Goal: Check status

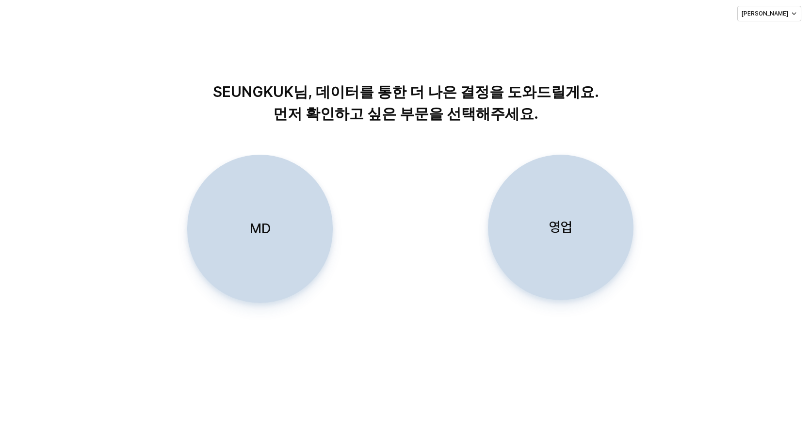
click at [562, 227] on p "영업" at bounding box center [560, 227] width 23 height 18
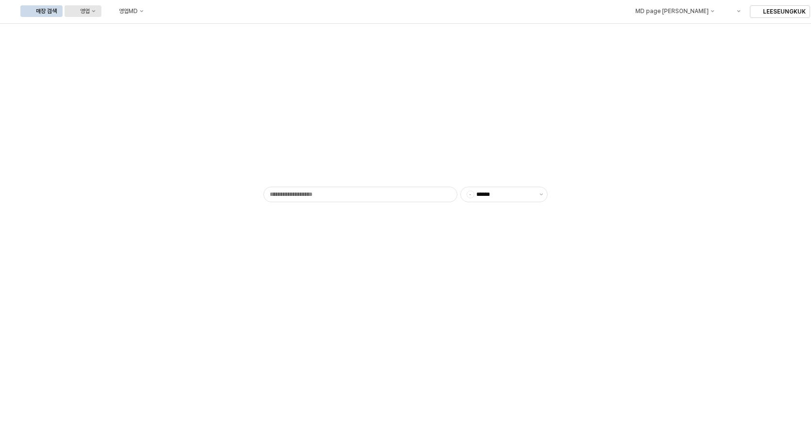
click at [96, 12] on icon "영업" at bounding box center [94, 11] width 4 height 4
click at [195, 29] on div "목표매출 달성현황" at bounding box center [190, 29] width 51 height 8
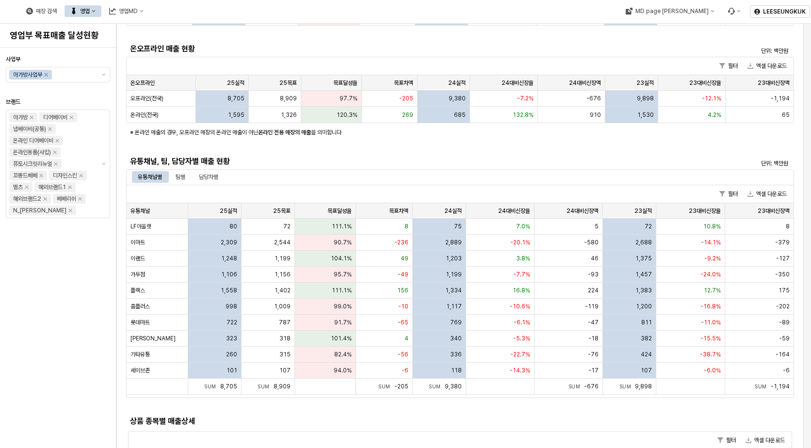
scroll to position [194, 0]
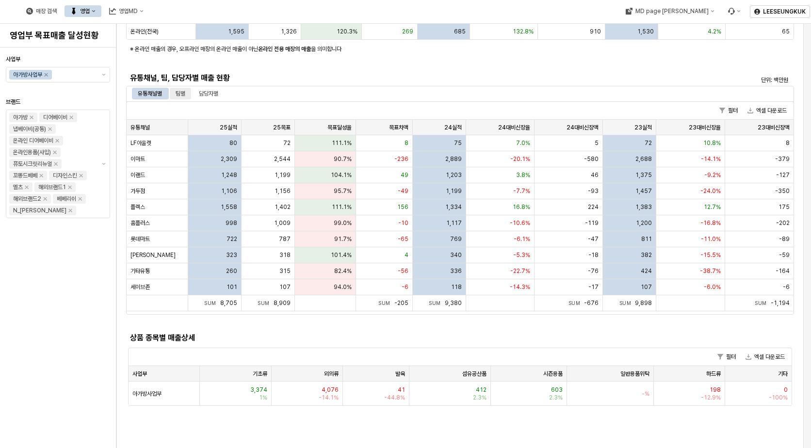
click at [174, 91] on div "팀별" at bounding box center [180, 94] width 21 height 12
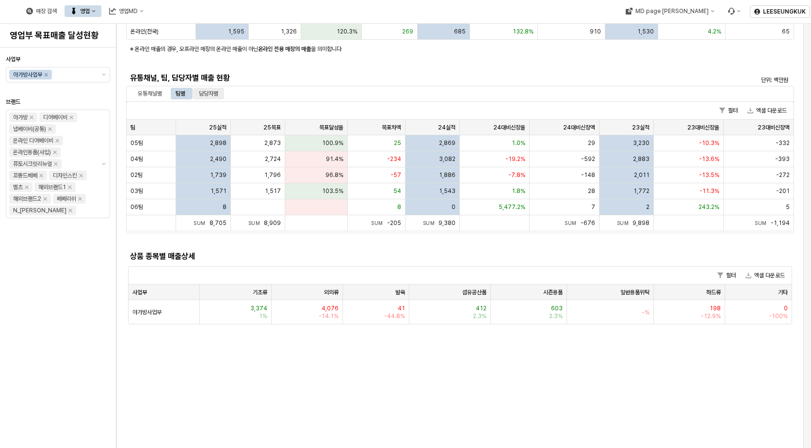
click at [222, 90] on div "담당자별" at bounding box center [208, 94] width 31 height 12
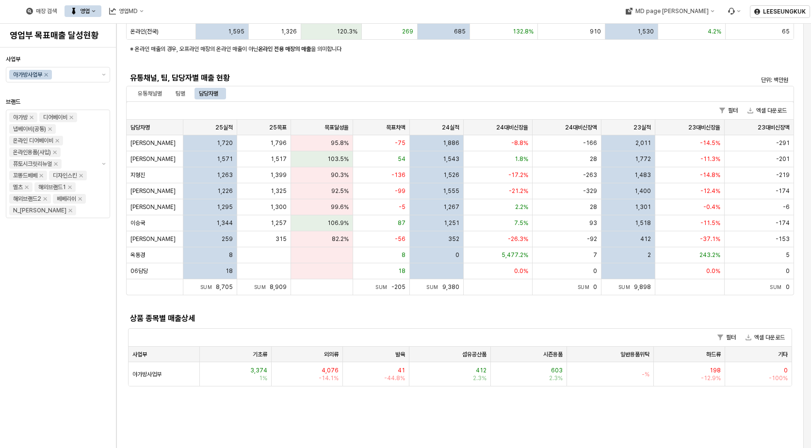
drag, startPoint x: 181, startPoint y: 92, endPoint x: 215, endPoint y: 109, distance: 38.0
click at [181, 92] on div "팀별" at bounding box center [181, 94] width 10 height 12
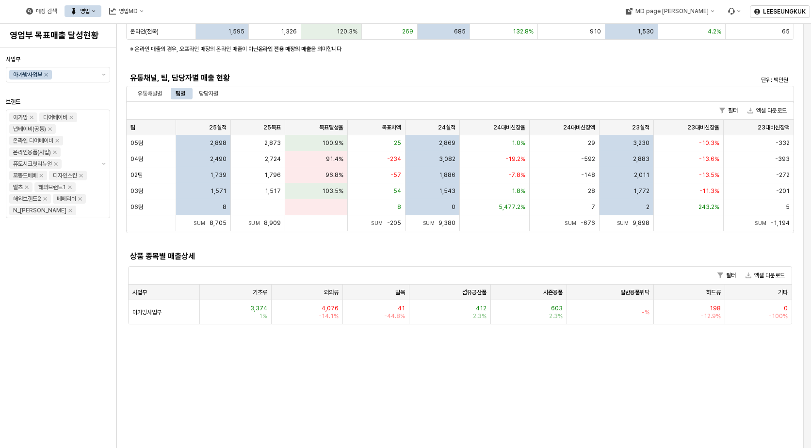
drag, startPoint x: 214, startPoint y: 90, endPoint x: 216, endPoint y: 101, distance: 11.9
click at [214, 90] on div "담당자별" at bounding box center [208, 94] width 19 height 12
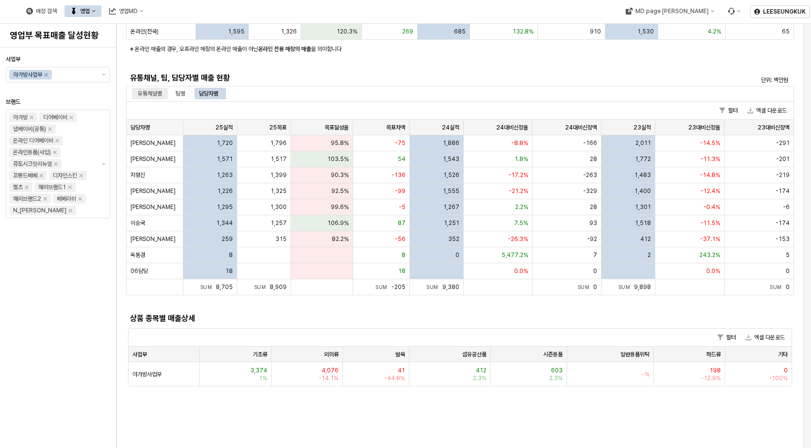
click at [151, 94] on div "유통채널별" at bounding box center [150, 94] width 24 height 12
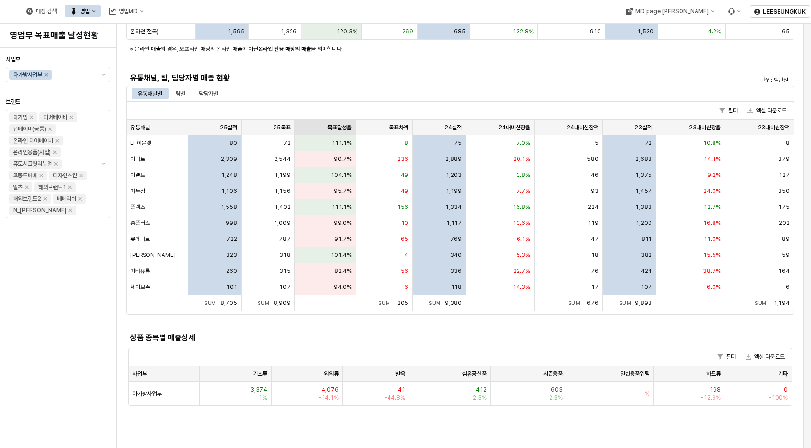
click at [336, 125] on div "목표달성율 목표달성율" at bounding box center [326, 128] width 62 height 16
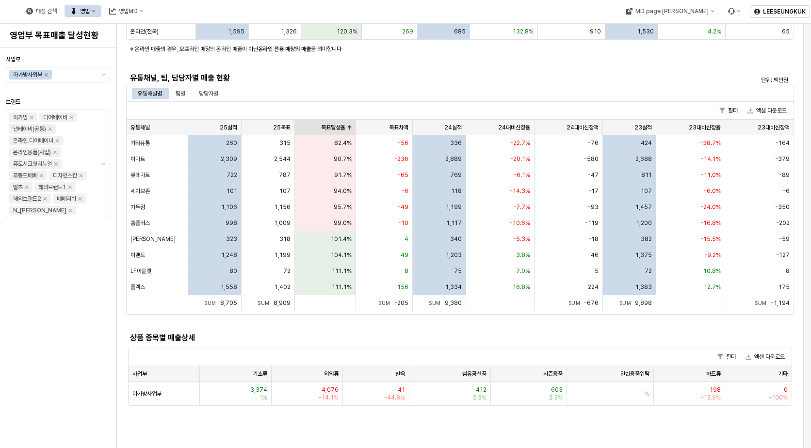
click at [326, 129] on div "목표달성율 목표달성율" at bounding box center [326, 128] width 62 height 16
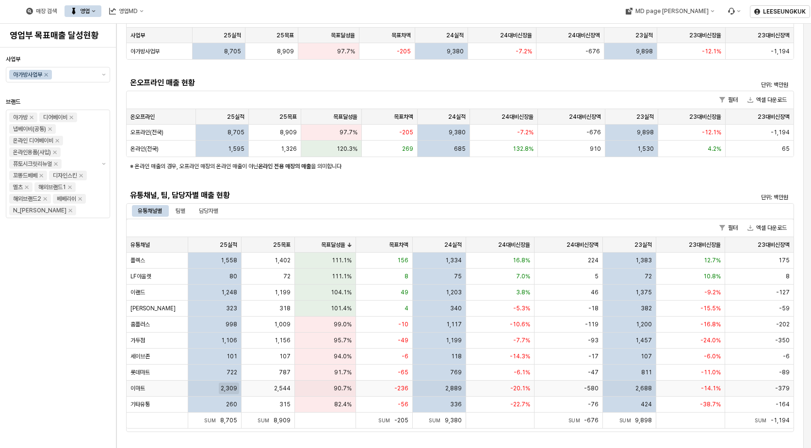
scroll to position [0, 0]
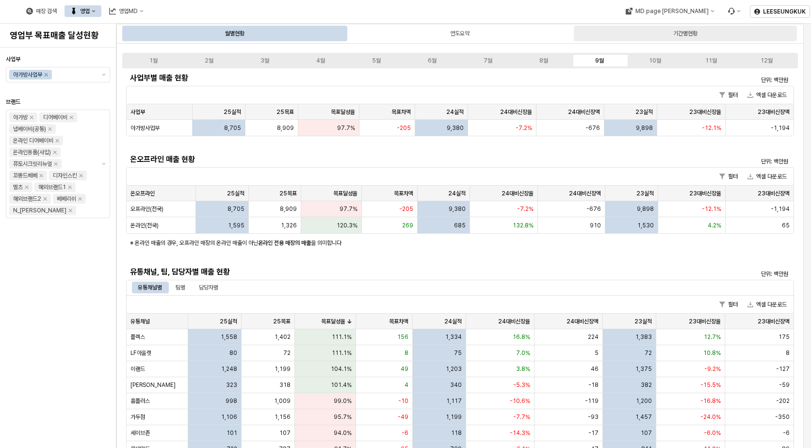
click at [692, 29] on div "기간별현황" at bounding box center [686, 34] width 24 height 12
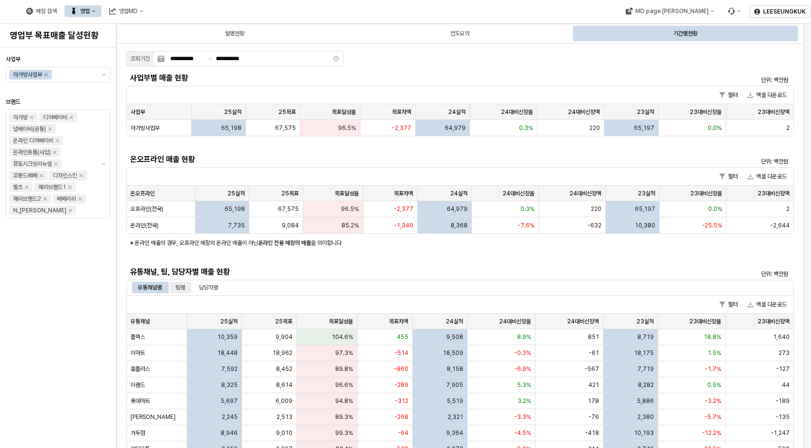
click at [179, 284] on div "팀별" at bounding box center [180, 288] width 21 height 12
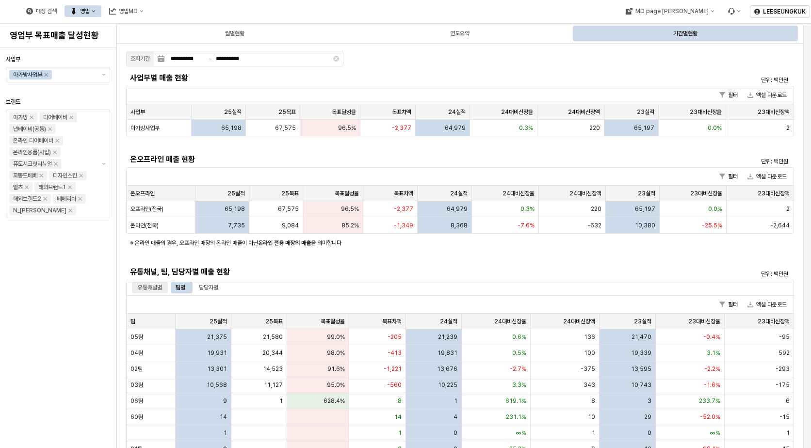
click at [147, 289] on div "유통채널별" at bounding box center [150, 288] width 24 height 12
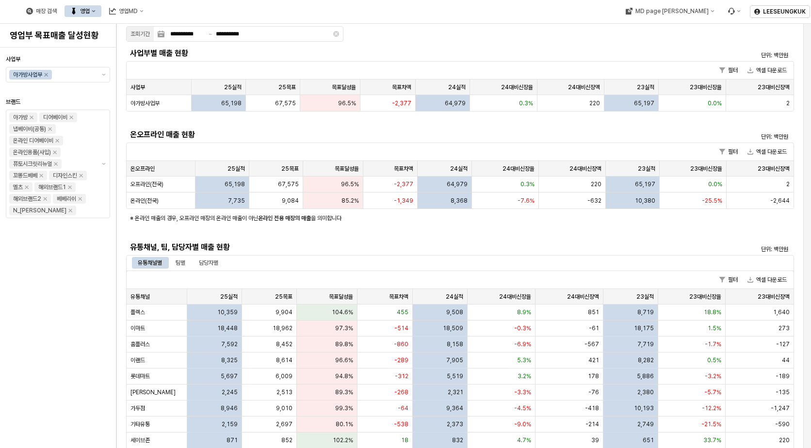
scroll to position [49, 0]
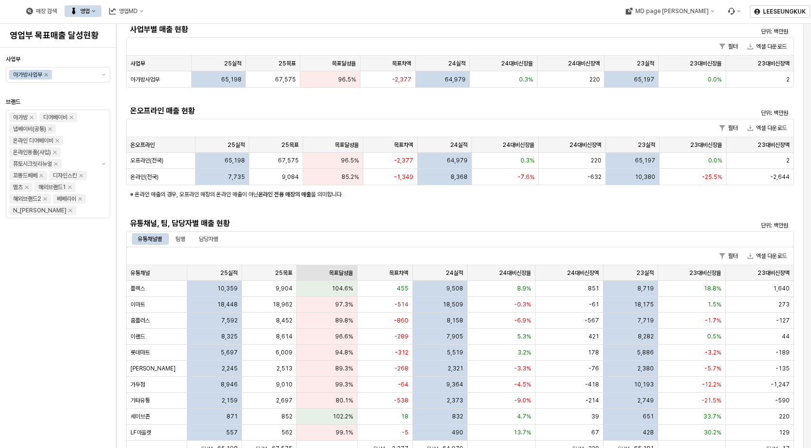
click at [339, 270] on div "목표달성율 목표달성율" at bounding box center [327, 273] width 61 height 16
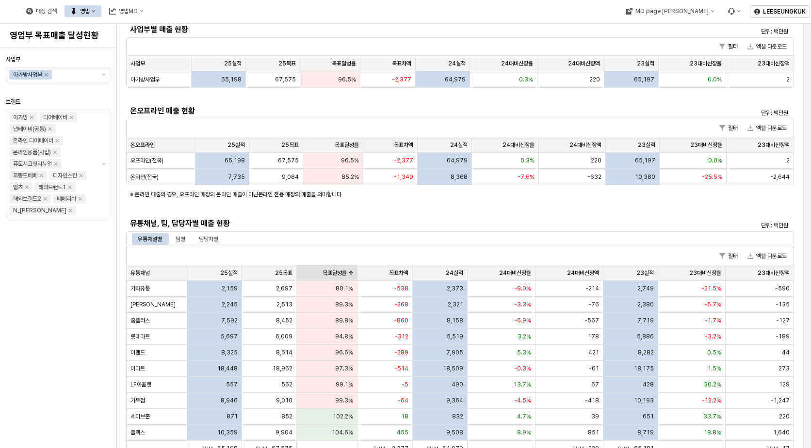
click at [337, 272] on div "목표달성율 목표달성율" at bounding box center [327, 273] width 61 height 16
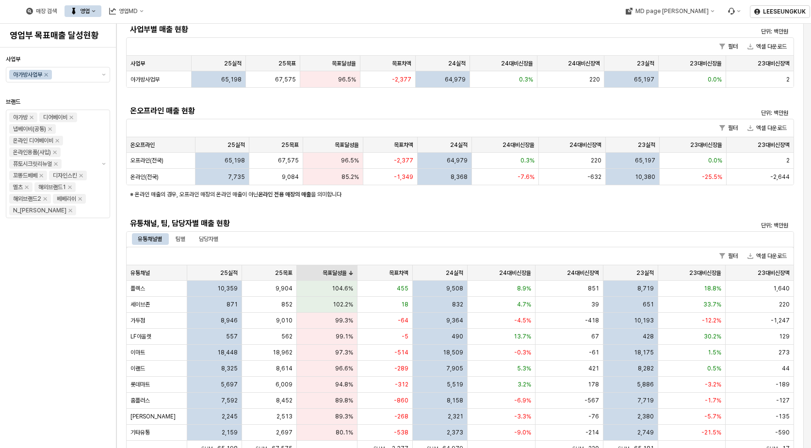
scroll to position [97, 0]
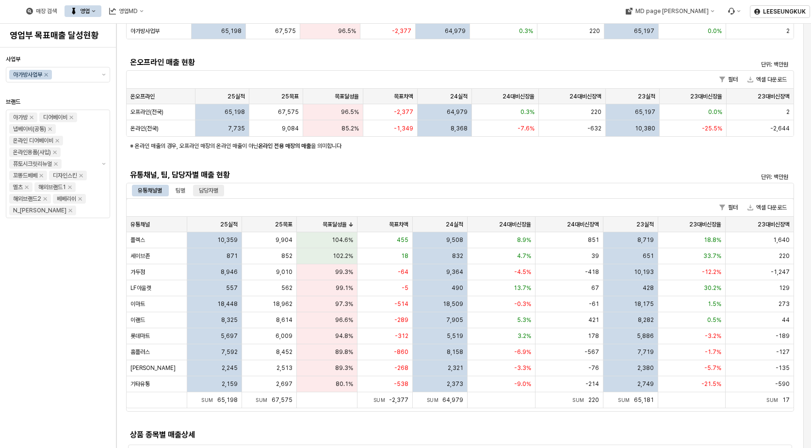
click at [205, 191] on div "담당자별" at bounding box center [208, 191] width 19 height 12
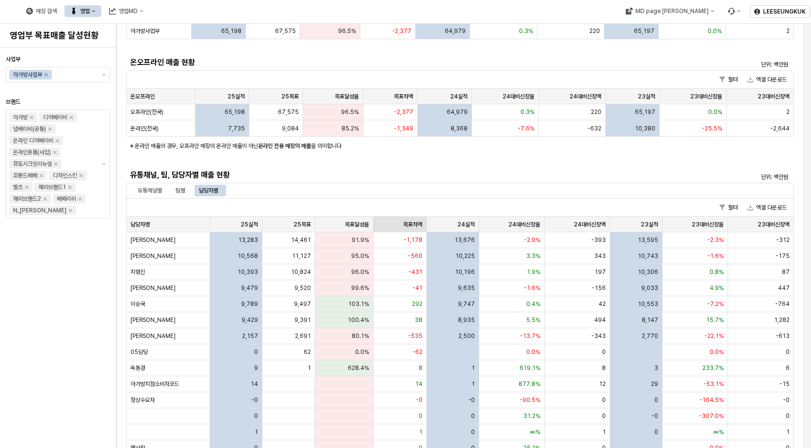
click at [398, 223] on div "목표차액 목표차액" at bounding box center [400, 225] width 53 height 16
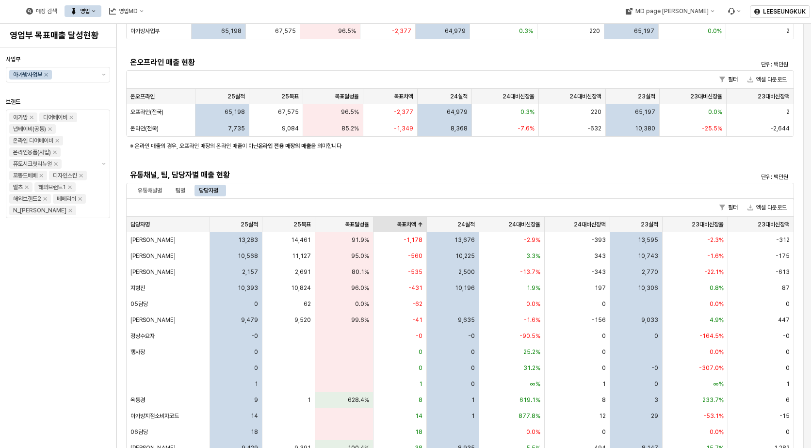
click at [411, 223] on div "목표차액 목표차액" at bounding box center [400, 225] width 53 height 16
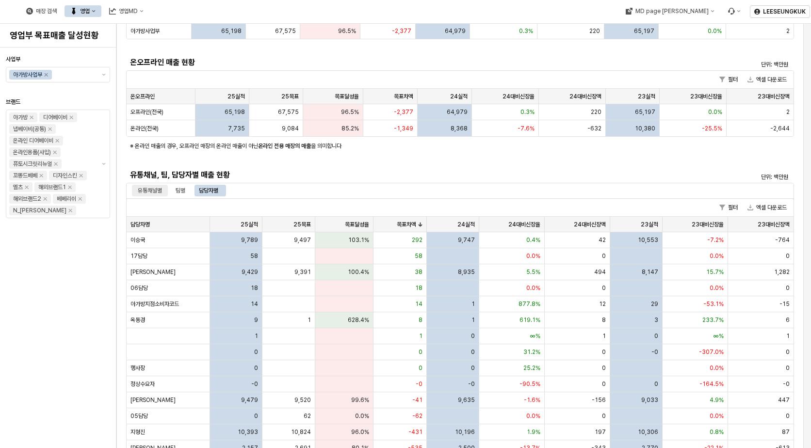
click at [154, 191] on div "유통채널별" at bounding box center [150, 191] width 24 height 12
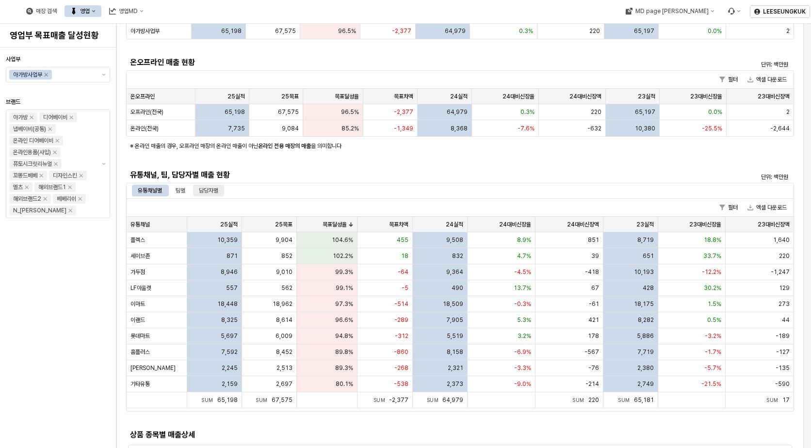
click at [208, 188] on div "담당자별" at bounding box center [208, 191] width 19 height 12
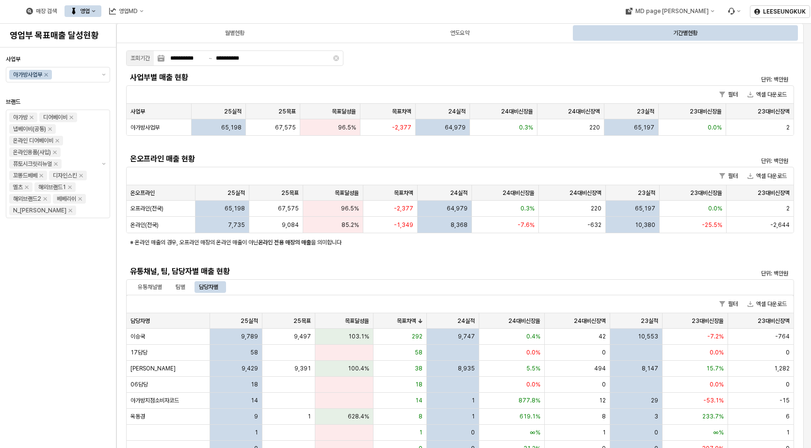
scroll to position [0, 0]
click at [147, 320] on span "담당자명" at bounding box center [140, 322] width 19 height 8
click at [147, 322] on span "담당자명" at bounding box center [140, 322] width 19 height 8
click at [249, 318] on div "25실적 25실적" at bounding box center [236, 322] width 52 height 16
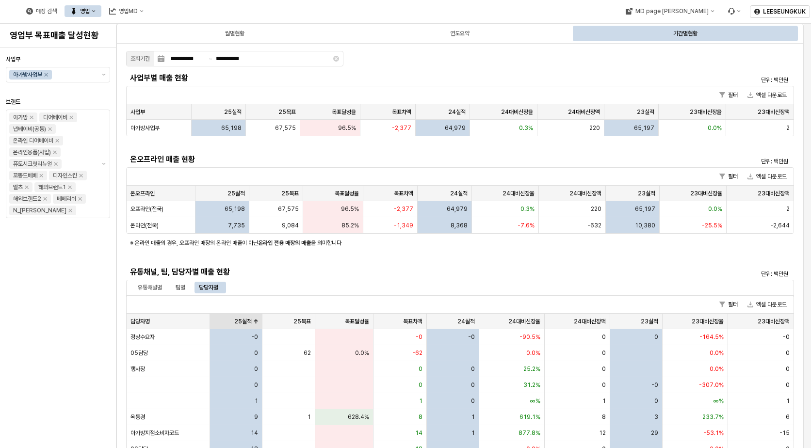
click at [249, 318] on div "25실적 25실적" at bounding box center [236, 322] width 52 height 16
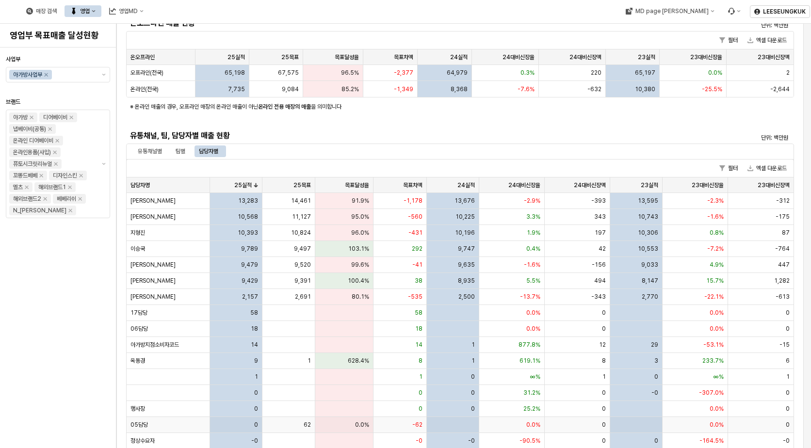
scroll to position [49, 0]
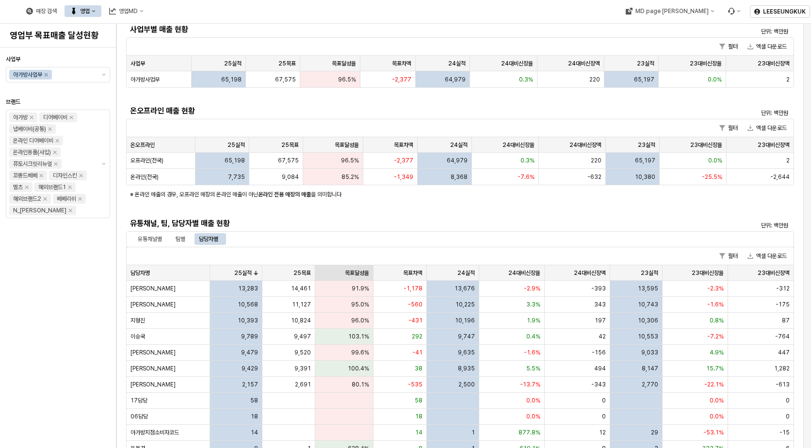
click at [351, 276] on div "목표달성율 목표달성율" at bounding box center [344, 273] width 58 height 16
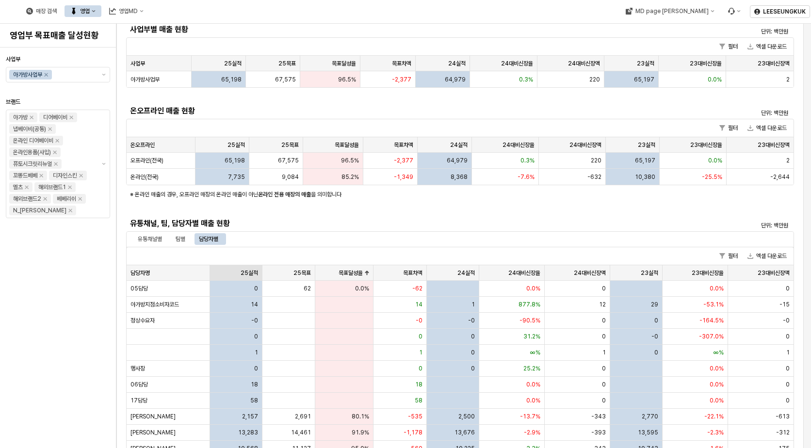
click at [248, 274] on div "25실적 25실적" at bounding box center [236, 273] width 52 height 16
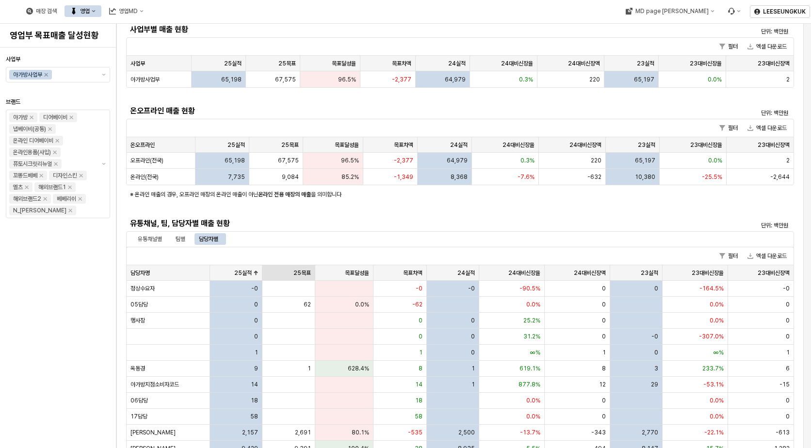
click at [299, 272] on div "25목표 25목표" at bounding box center [289, 273] width 52 height 16
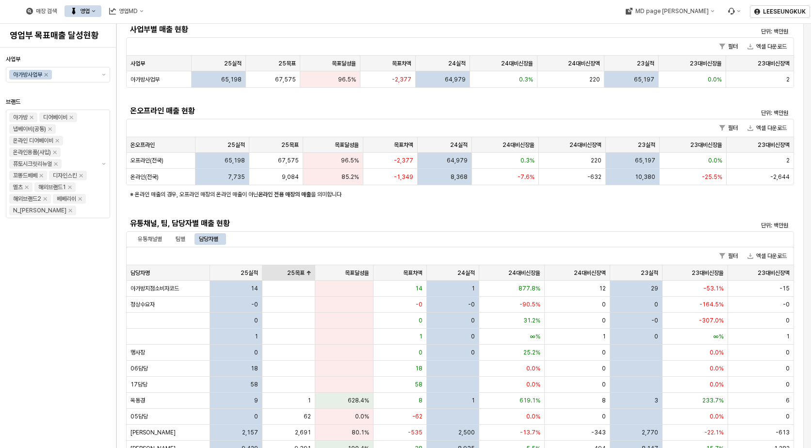
click at [300, 273] on div "25목표 25목표" at bounding box center [289, 273] width 52 height 16
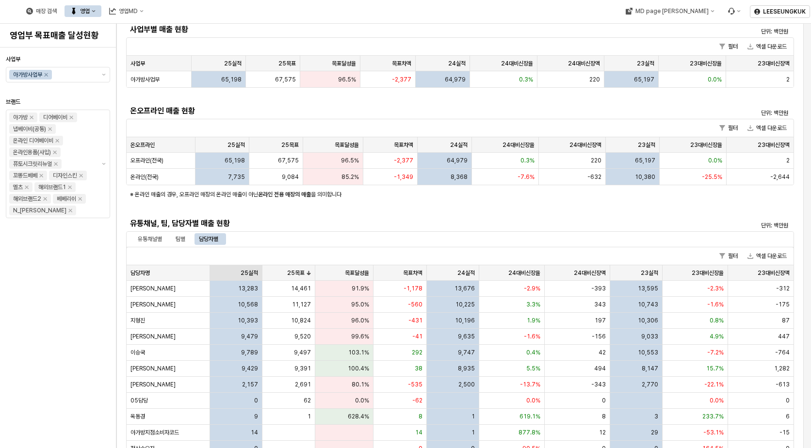
click at [248, 274] on div "25실적 25실적" at bounding box center [236, 273] width 52 height 16
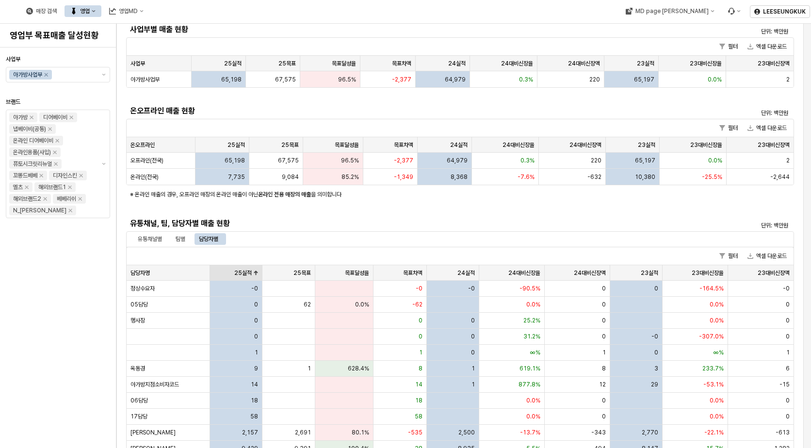
click at [248, 274] on div "25실적 25실적" at bounding box center [236, 273] width 52 height 16
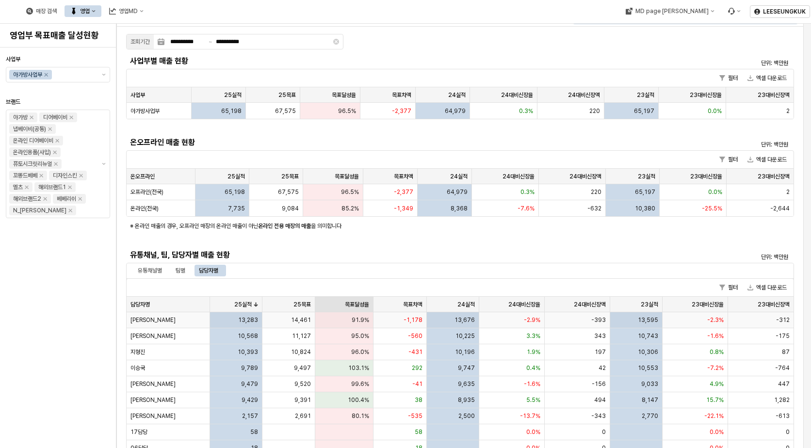
scroll to position [0, 0]
